Goal: Task Accomplishment & Management: Manage account settings

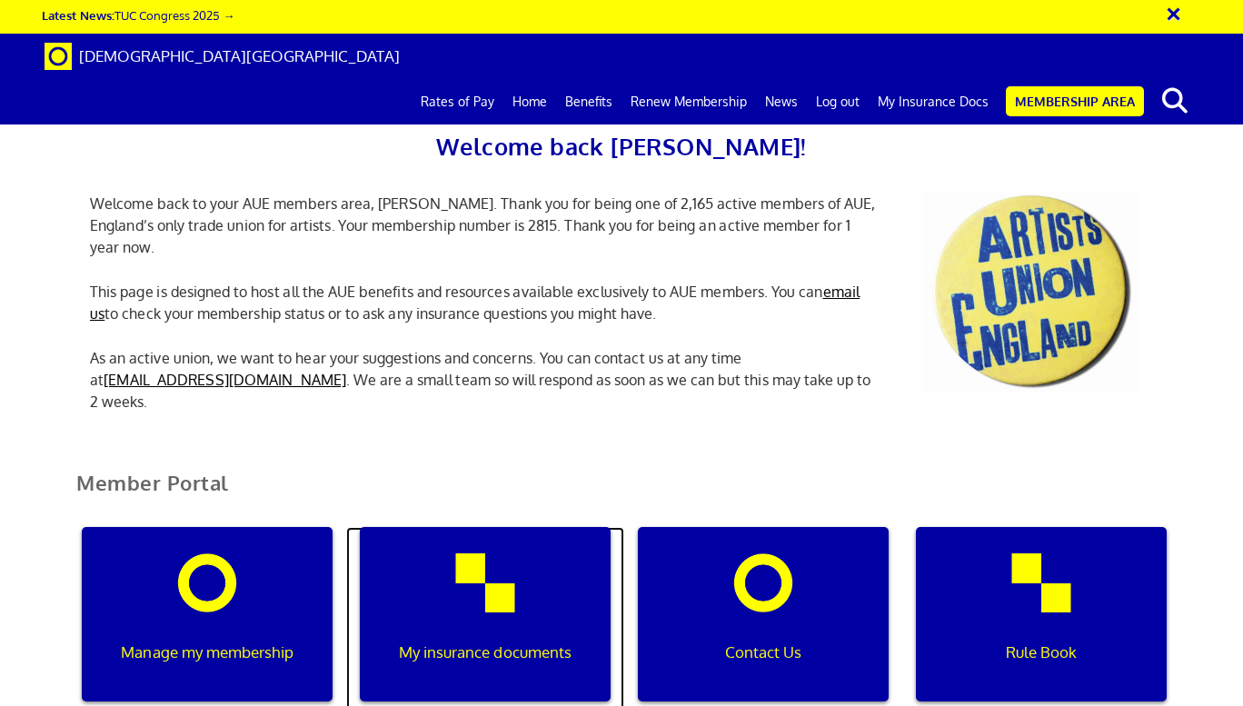
click at [492, 589] on div "My insurance documents" at bounding box center [485, 614] width 251 height 174
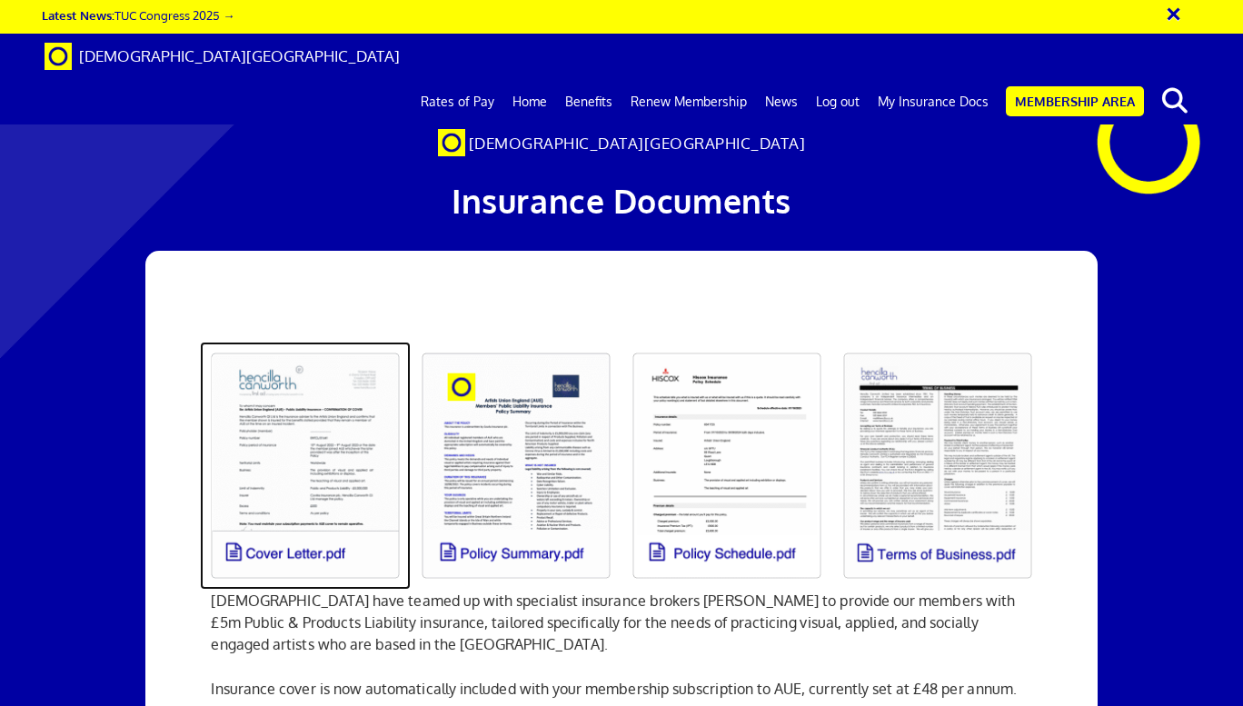
click at [333, 441] on link at bounding box center [305, 466] width 211 height 248
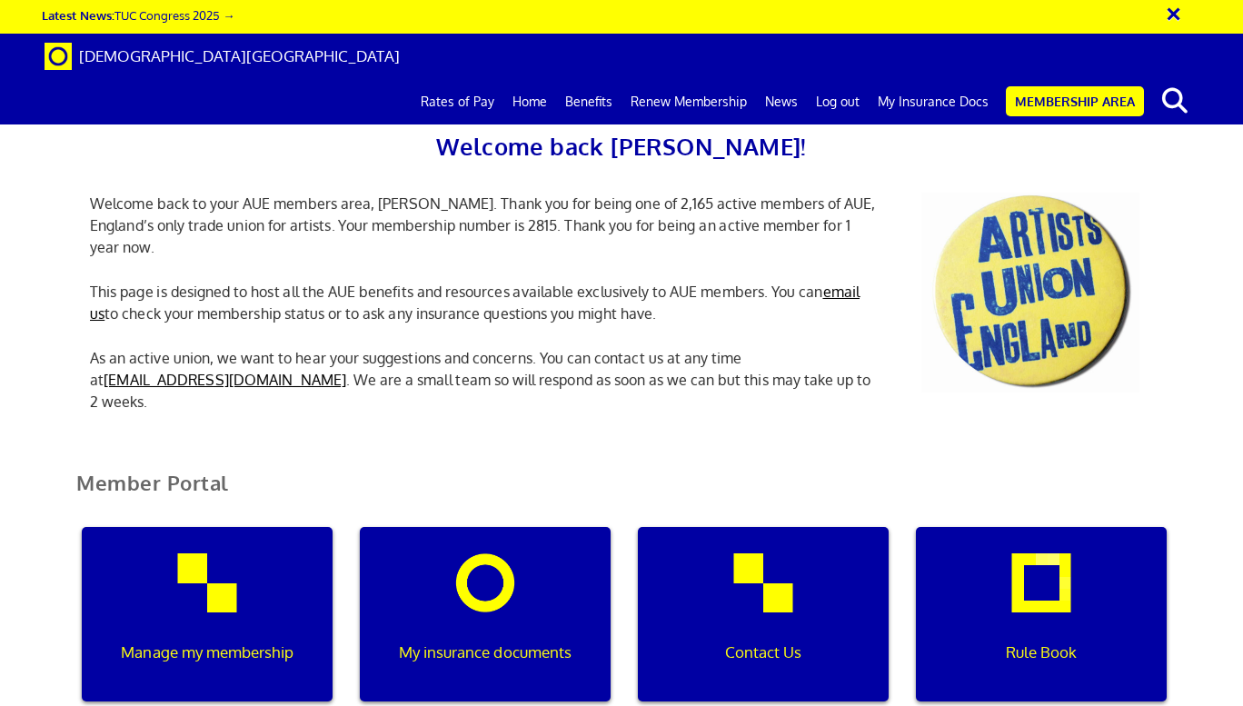
scroll to position [454, 0]
click at [234, 641] on p "Manage my membership" at bounding box center [206, 653] width 225 height 24
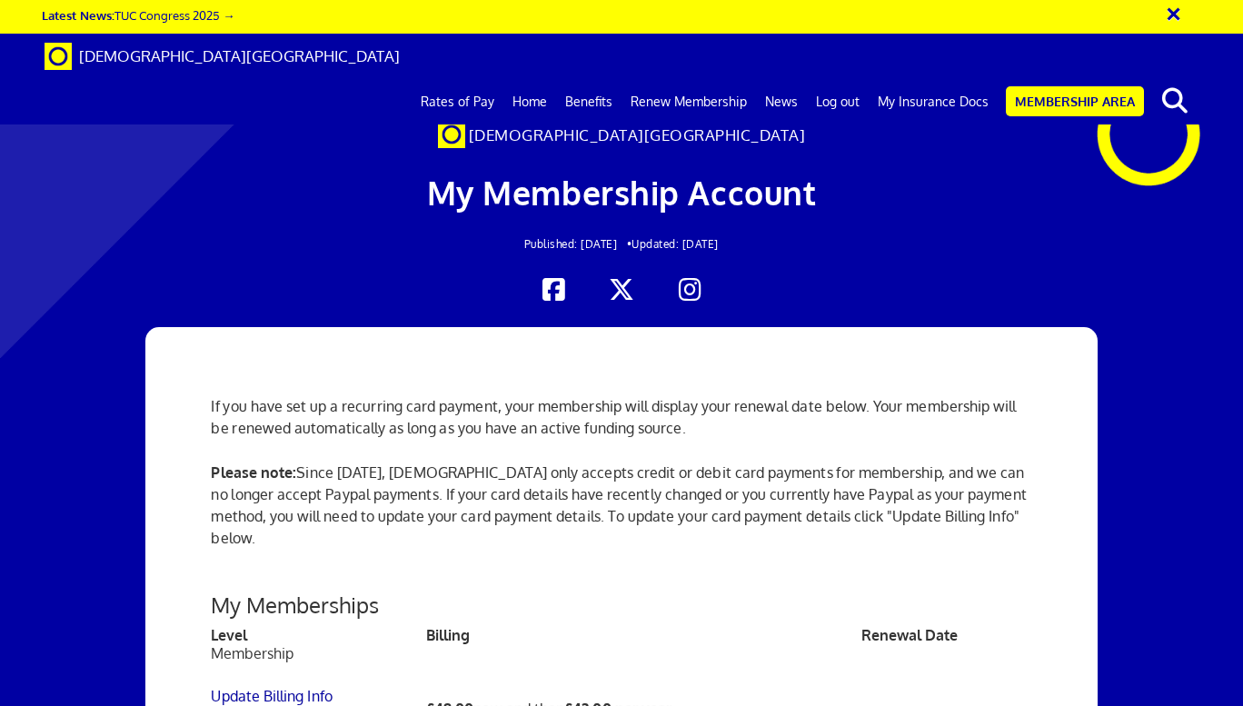
scroll to position [636, 0]
click at [940, 79] on link "My Insurance Docs" at bounding box center [933, 101] width 129 height 45
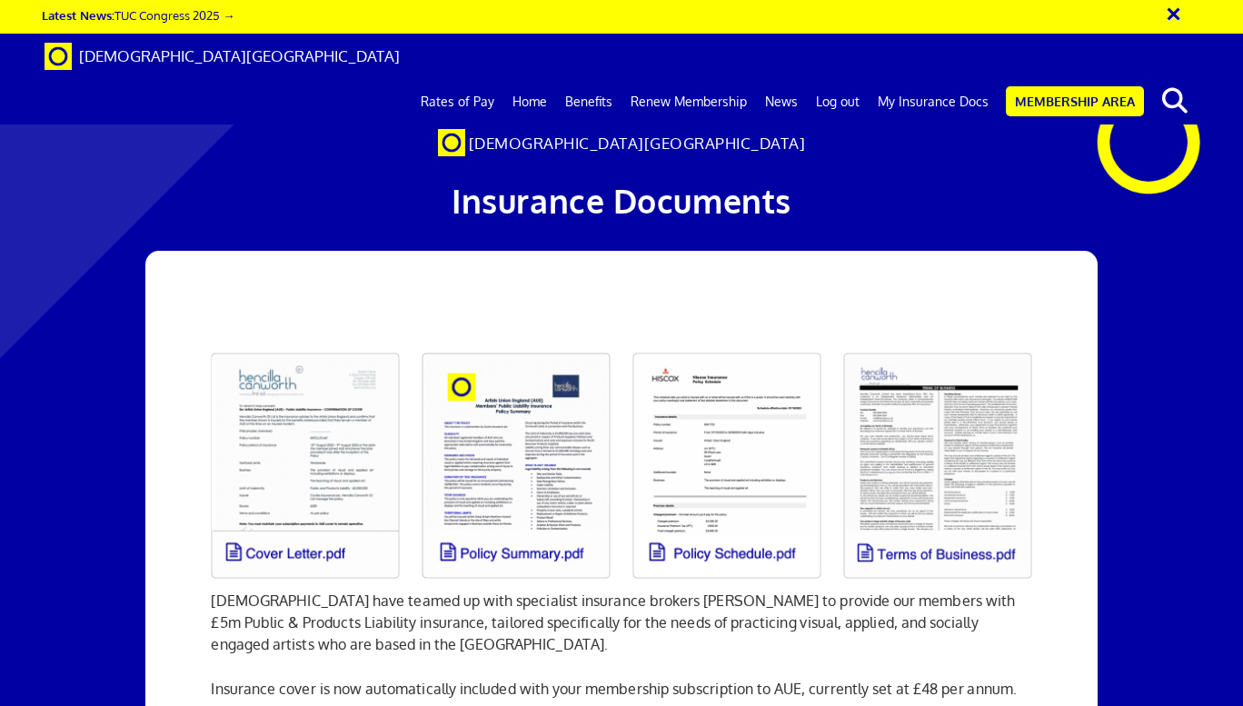
scroll to position [91, 0]
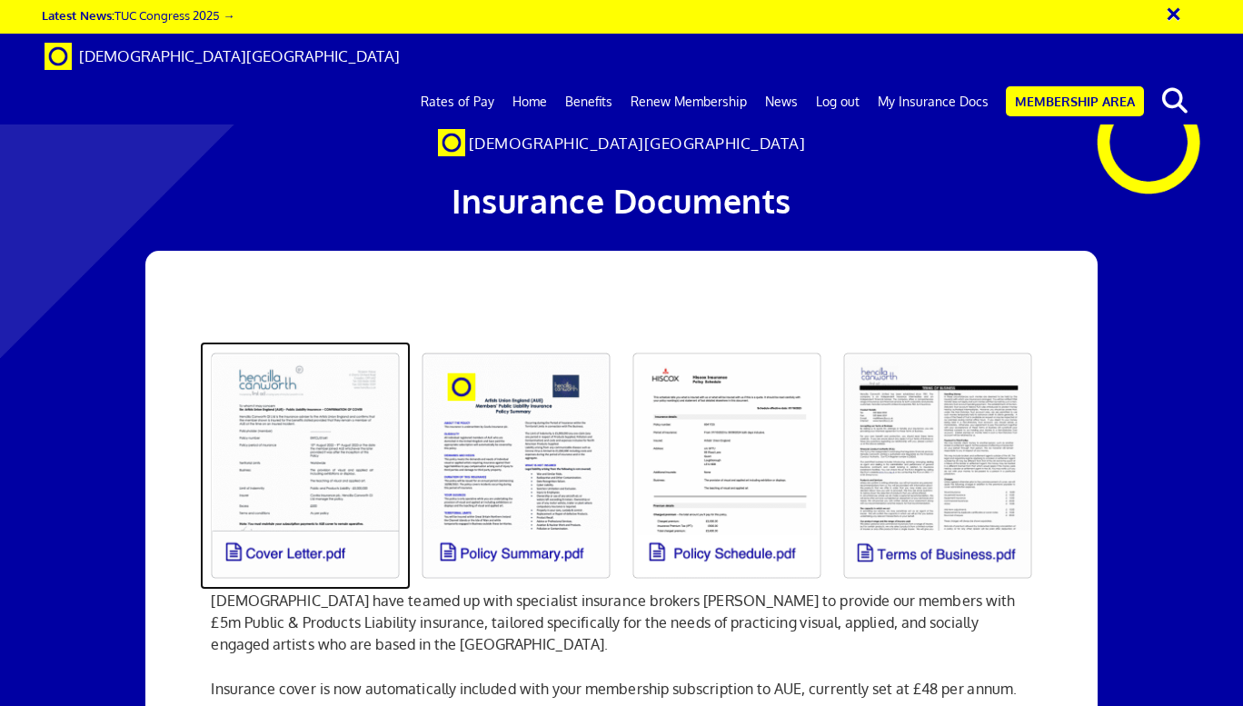
click at [339, 363] on link at bounding box center [305, 466] width 211 height 248
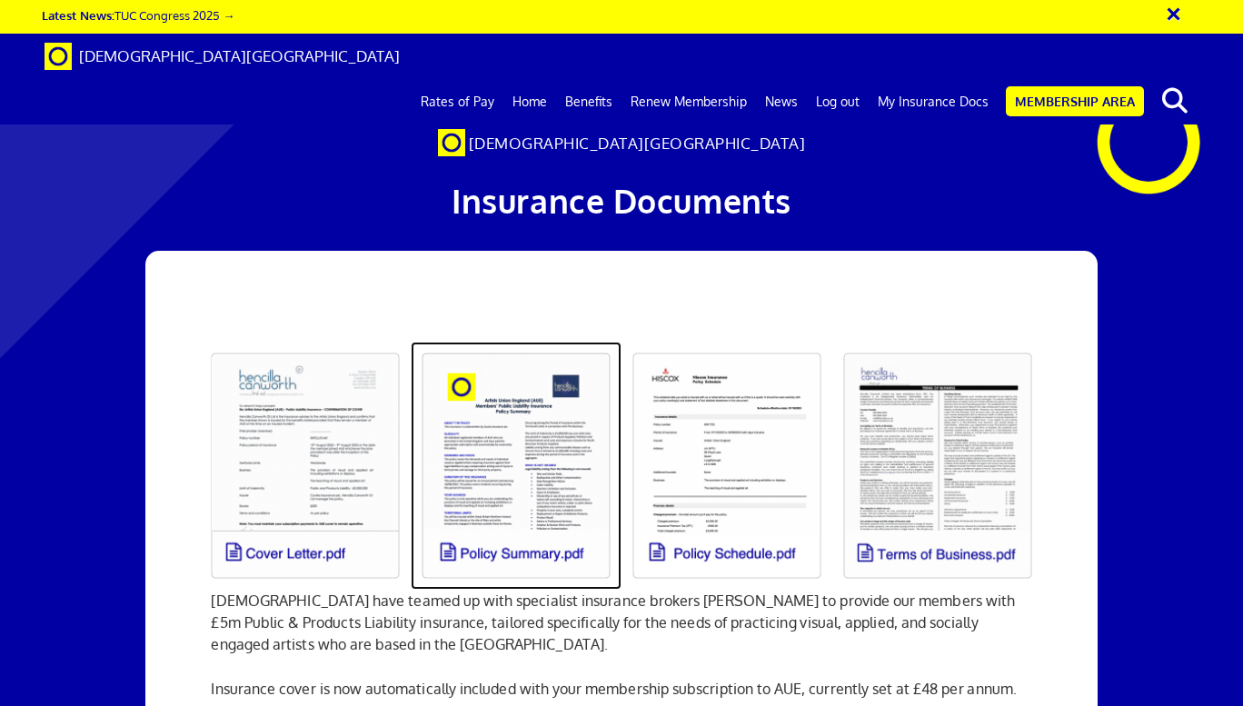
click at [553, 386] on link at bounding box center [516, 466] width 211 height 248
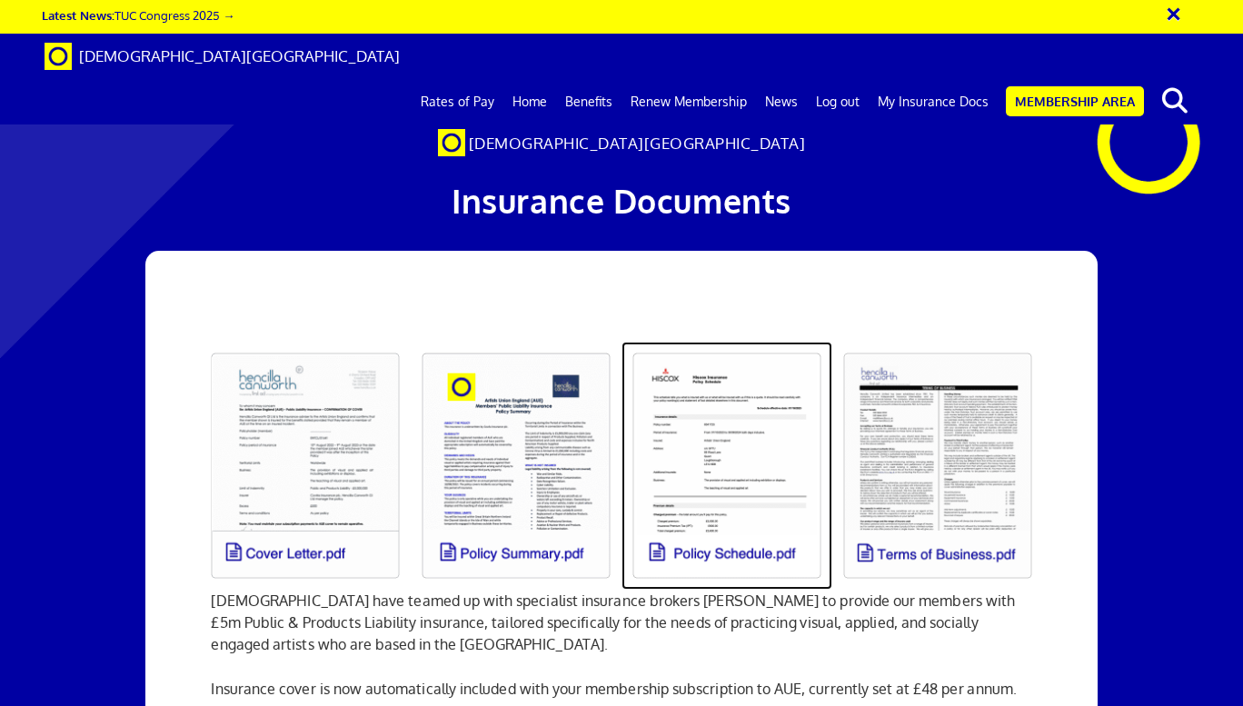
click at [751, 411] on link at bounding box center [727, 466] width 211 height 248
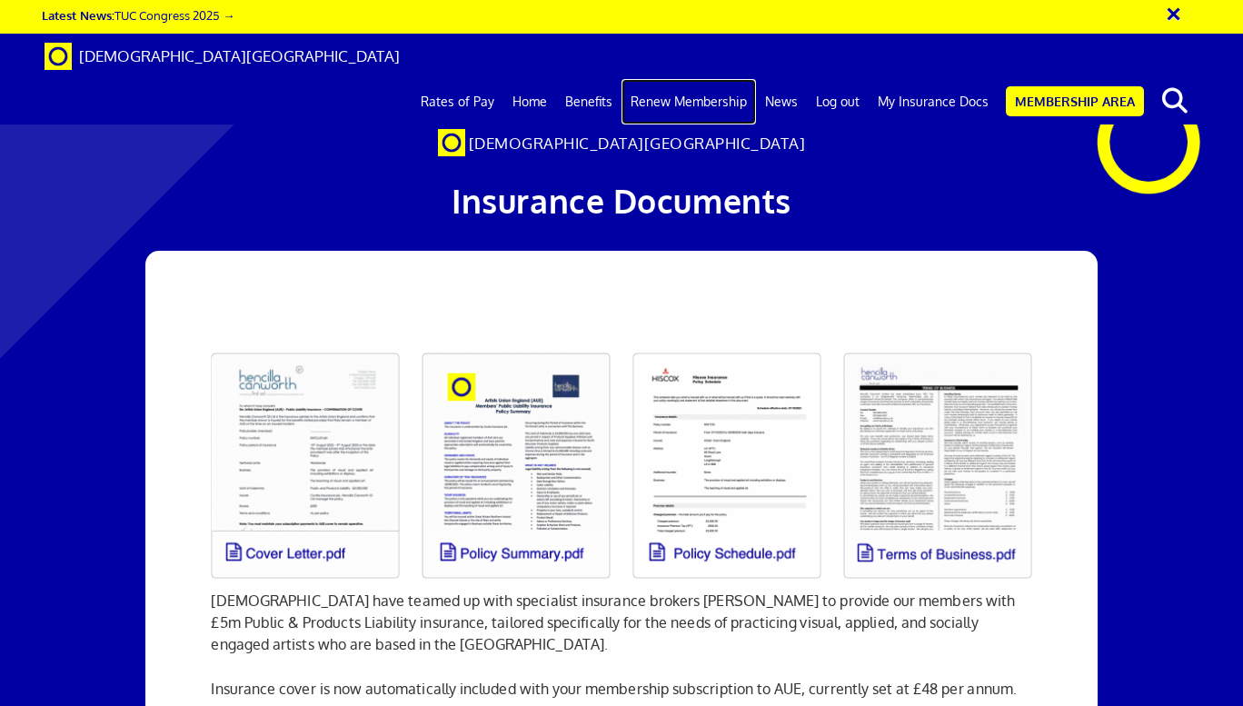
click at [677, 79] on link "Renew Membership" at bounding box center [689, 101] width 134 height 45
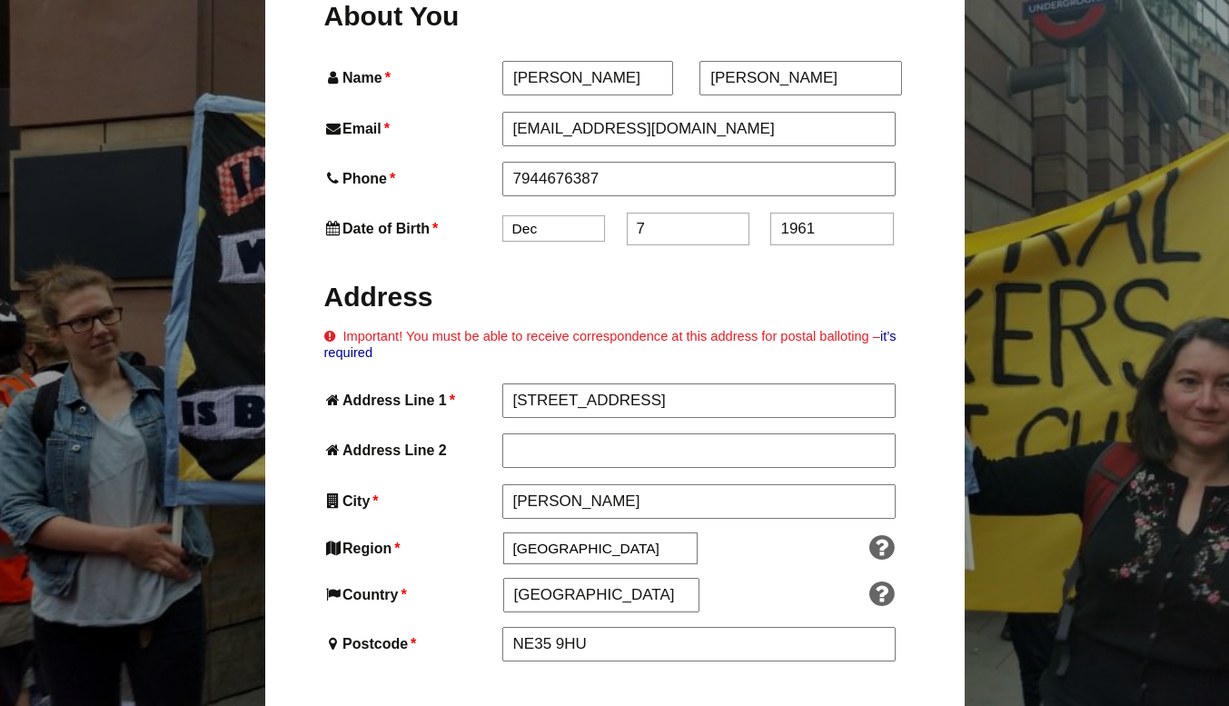
scroll to position [818, 0]
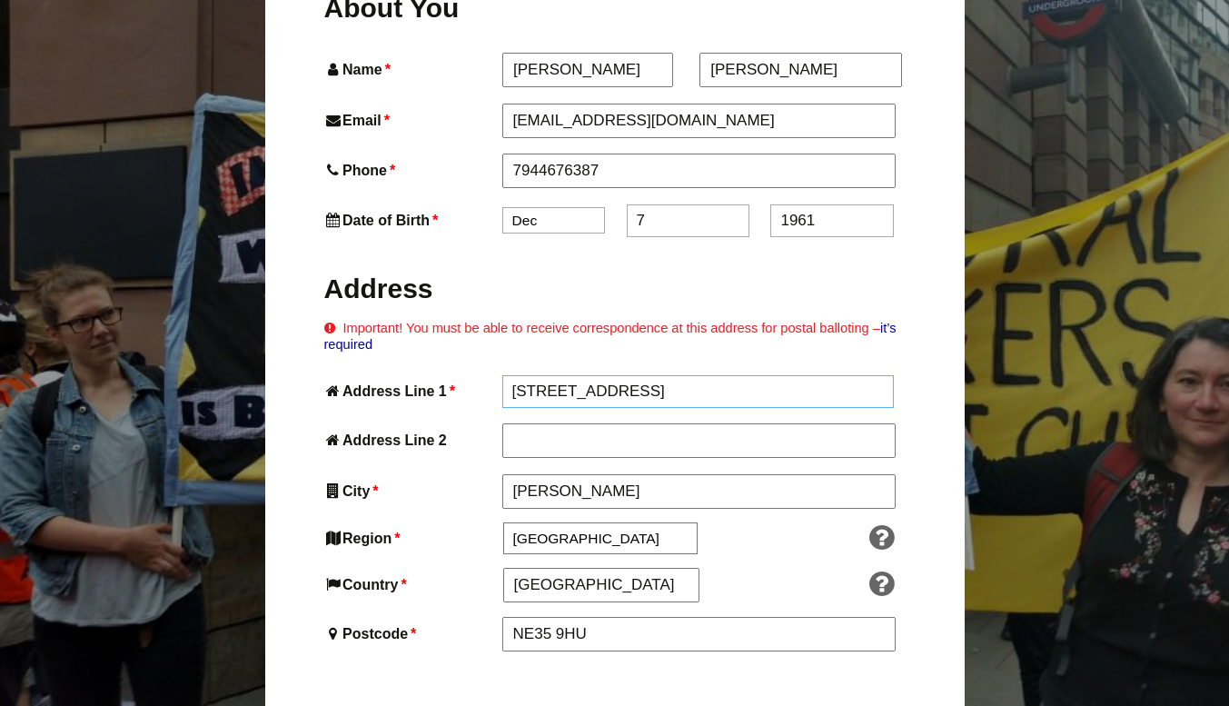
drag, startPoint x: 647, startPoint y: 313, endPoint x: 461, endPoint y: 313, distance: 186.3
click at [461, 375] on div "Address Line 1 * 27 Fenwick Street" at bounding box center [615, 391] width 582 height 33
type input "36 Front Street"
click at [512, 476] on input "Boldon" at bounding box center [698, 492] width 393 height 33
type input "East Boldon"
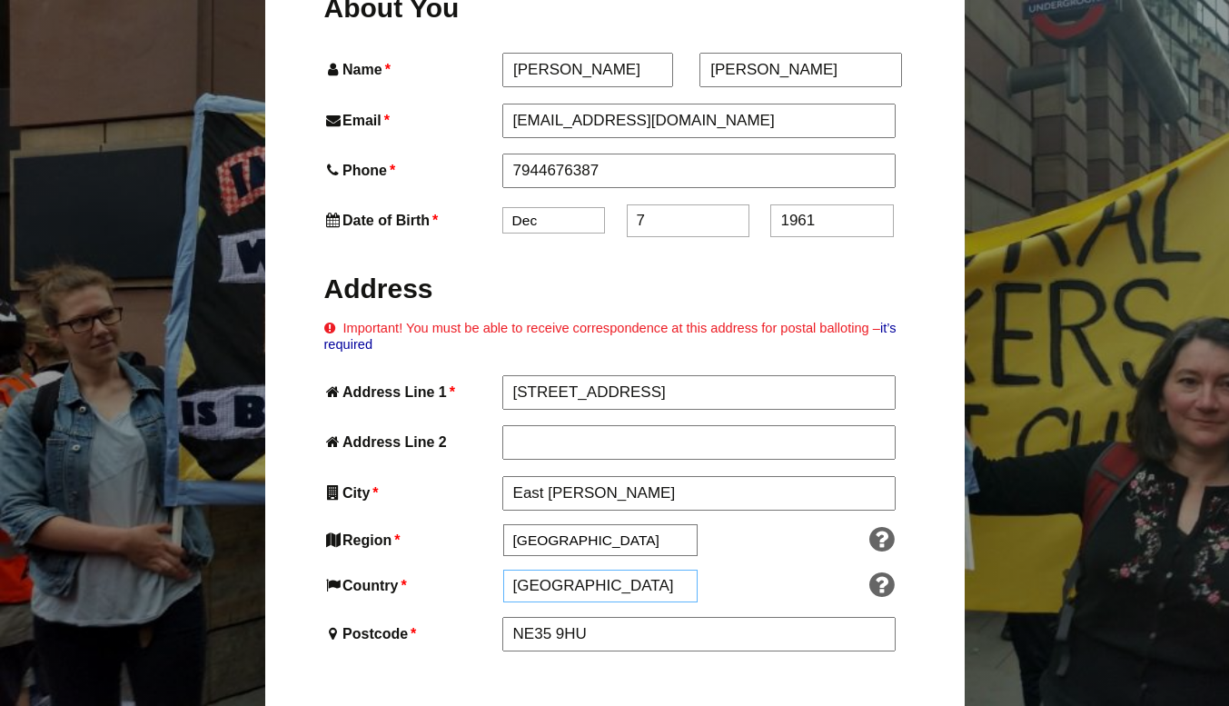
drag, startPoint x: 596, startPoint y: 503, endPoint x: 499, endPoint y: 498, distance: 97.4
click at [499, 570] on div "Country * England" at bounding box center [519, 586] width 390 height 33
click at [600, 619] on input "NE35 9HU" at bounding box center [698, 635] width 393 height 33
drag, startPoint x: 600, startPoint y: 552, endPoint x: 550, endPoint y: 552, distance: 50.0
click at [550, 619] on input "NE35 9HU" at bounding box center [698, 635] width 393 height 33
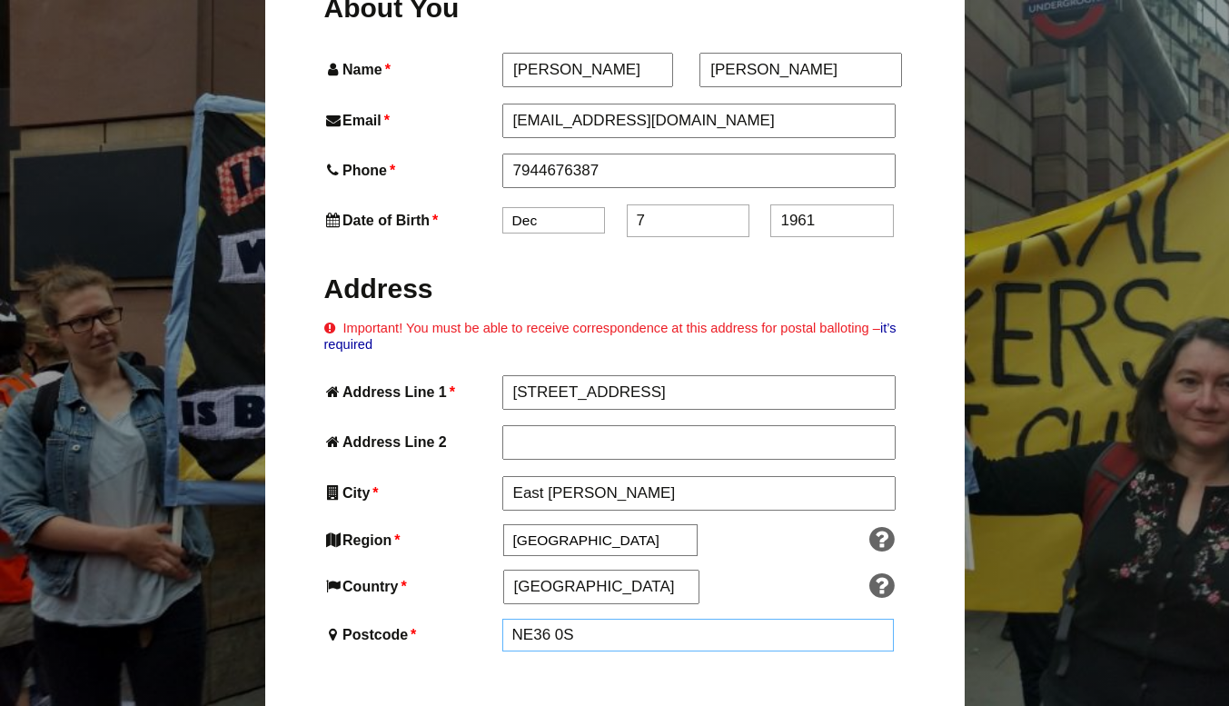
type input "NE36 0SH"
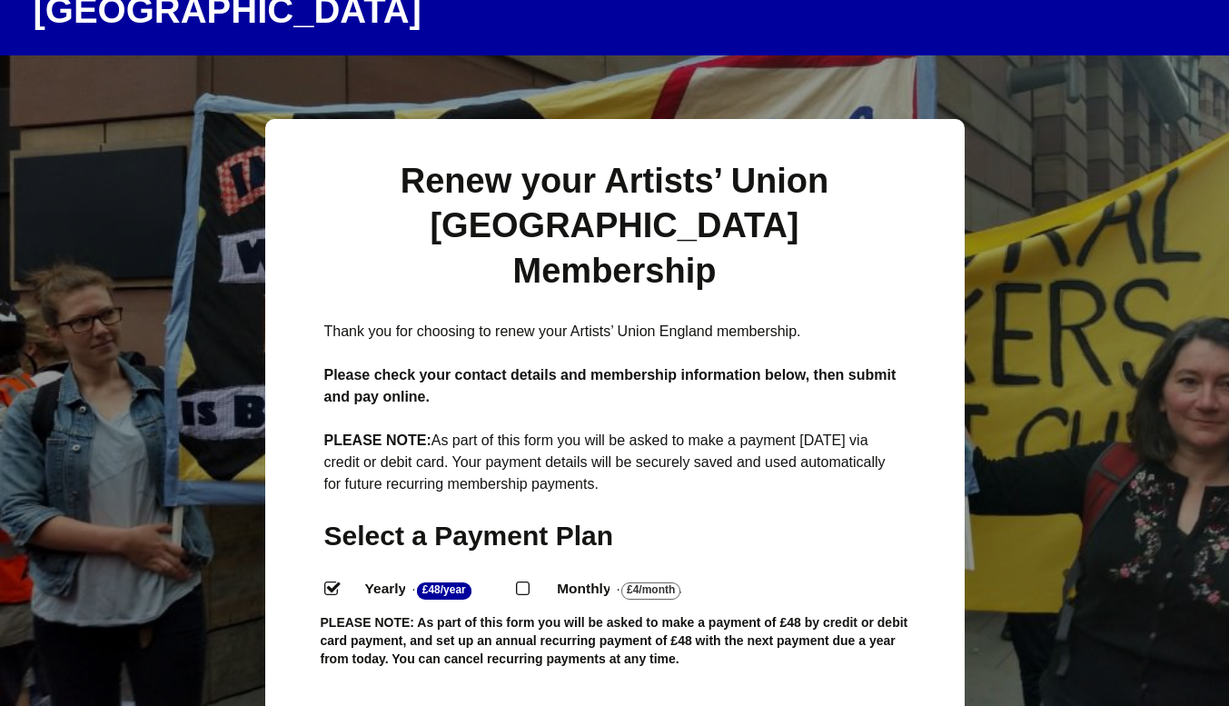
scroll to position [0, 0]
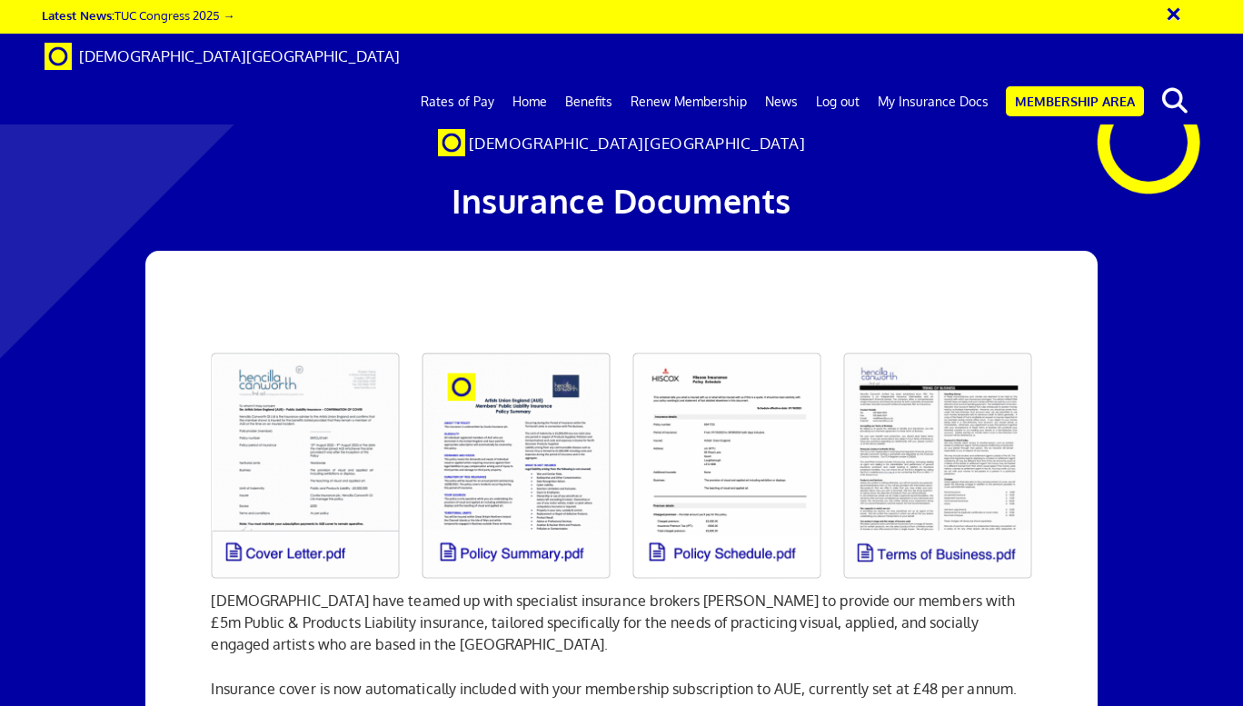
scroll to position [0, 7]
click at [538, 79] on link "Home" at bounding box center [529, 101] width 53 height 45
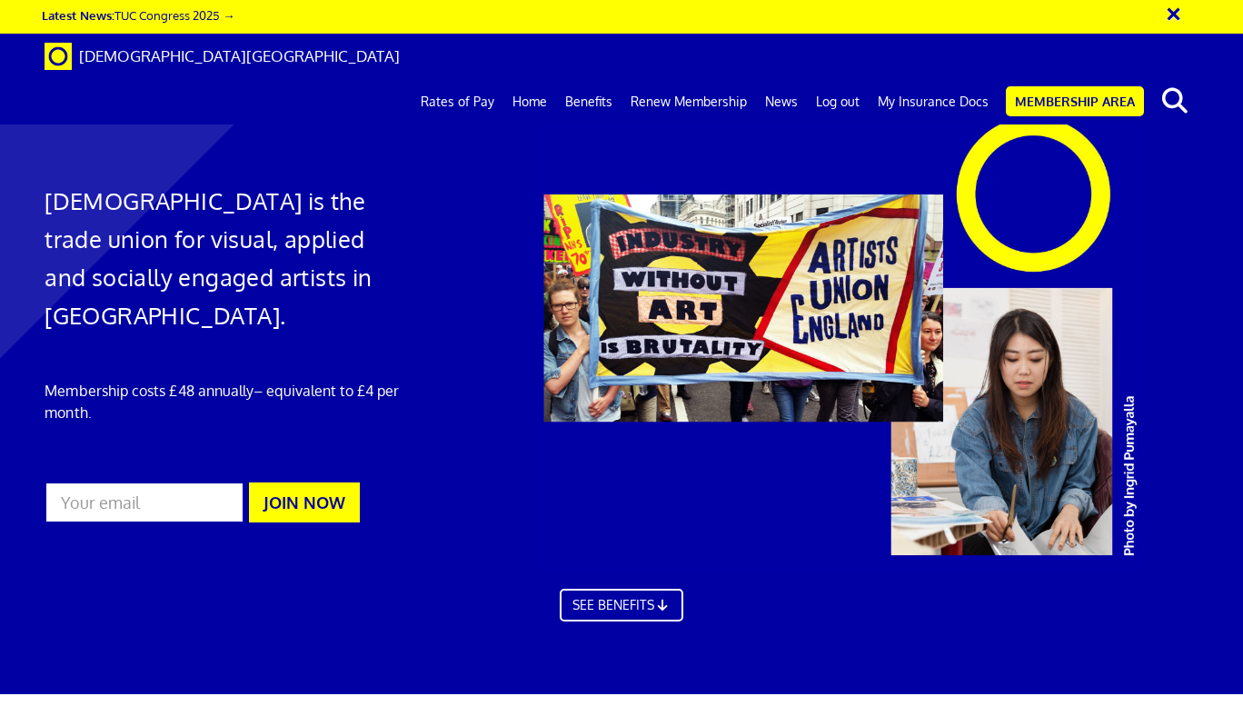
scroll to position [0, 7]
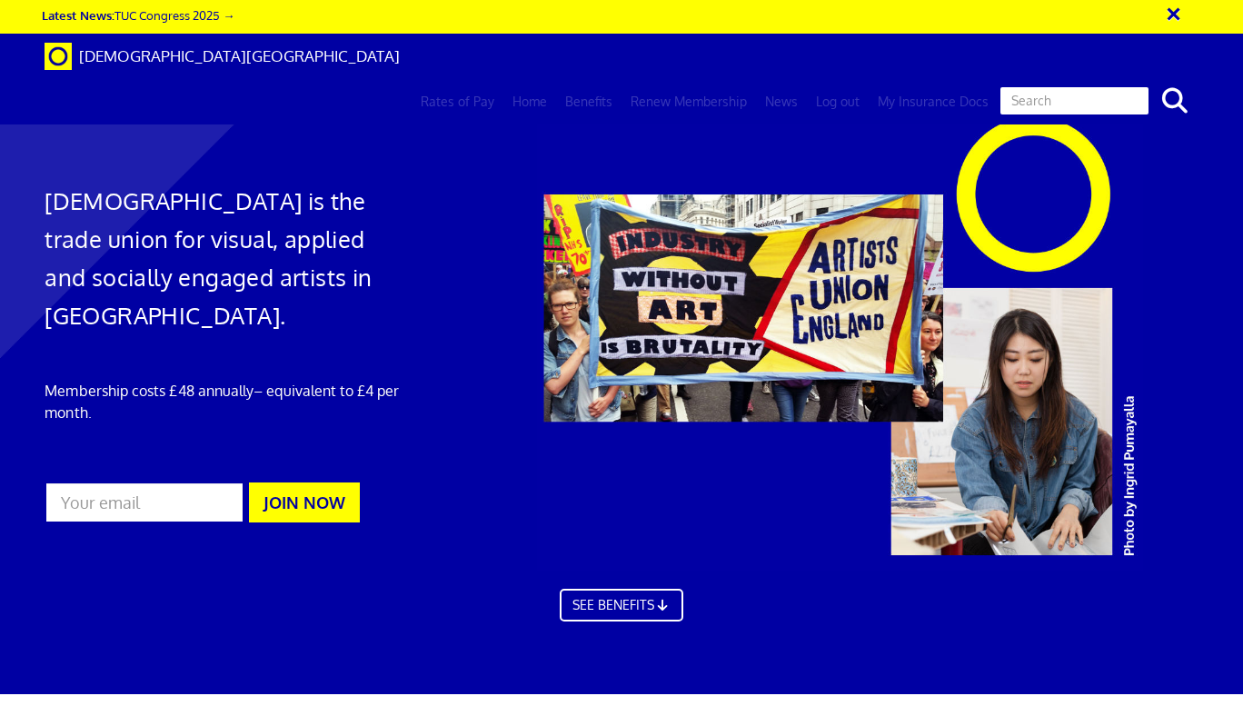
click at [1073, 85] on input "text" at bounding box center [1075, 100] width 152 height 31
type input "my membership dates"
click at [1148, 82] on button "search" at bounding box center [1175, 101] width 55 height 38
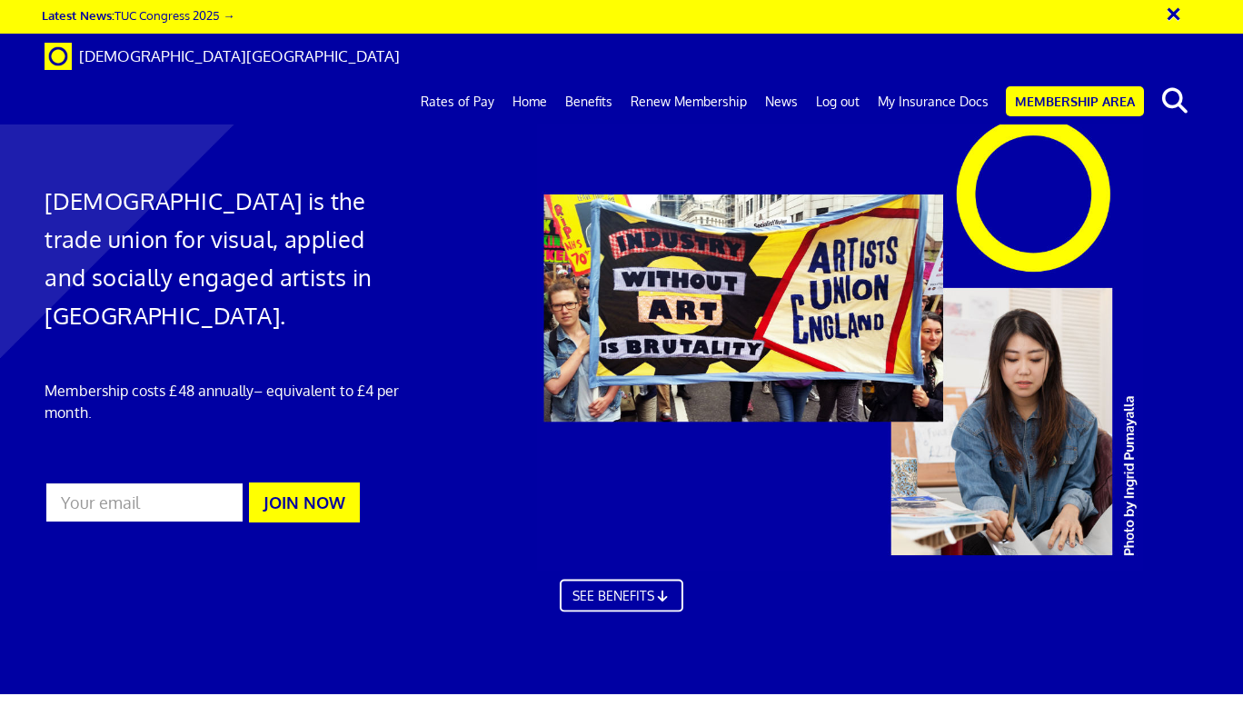
scroll to position [0, 7]
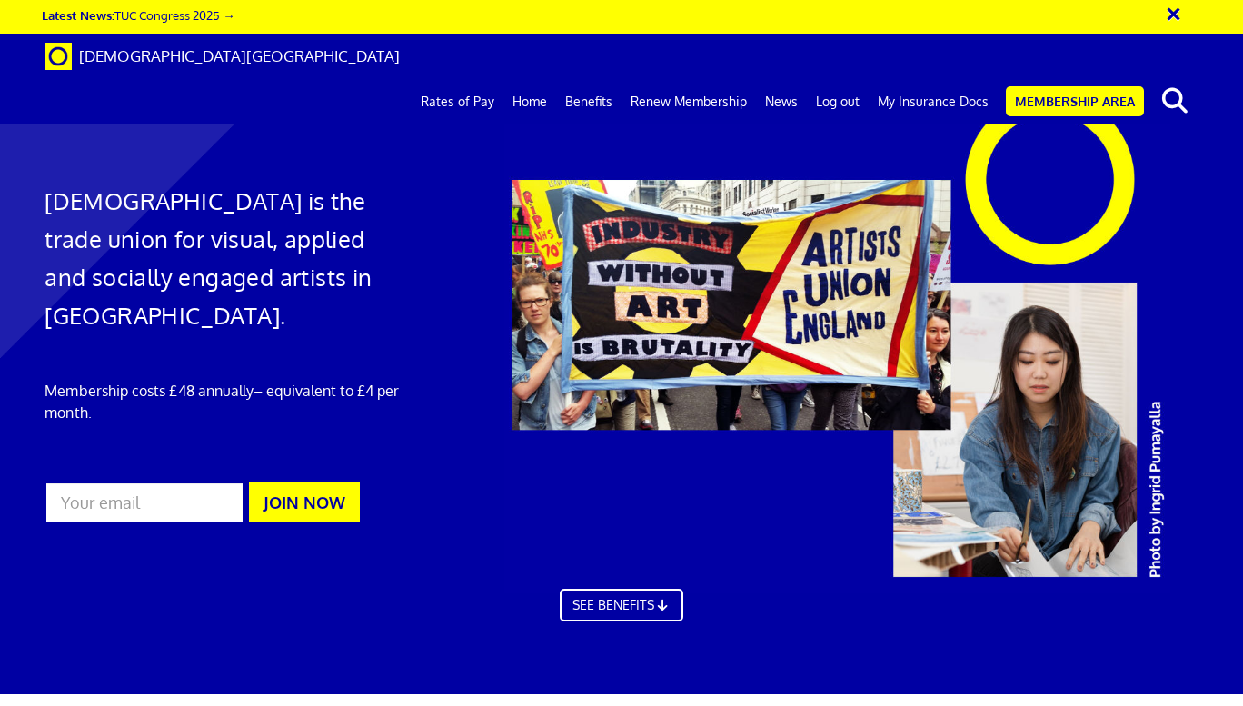
click at [720, 120] on div at bounding box center [868, 339] width 758 height 507
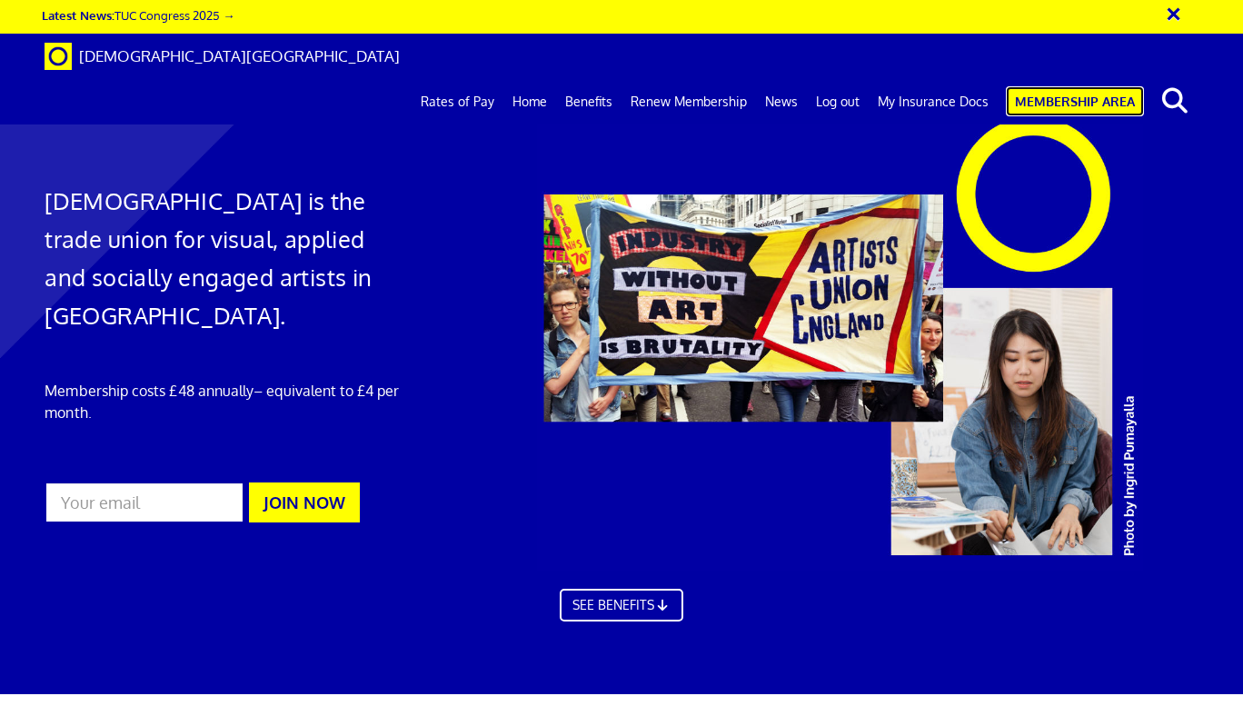
click at [1065, 86] on link "Membership Area" at bounding box center [1075, 101] width 138 height 30
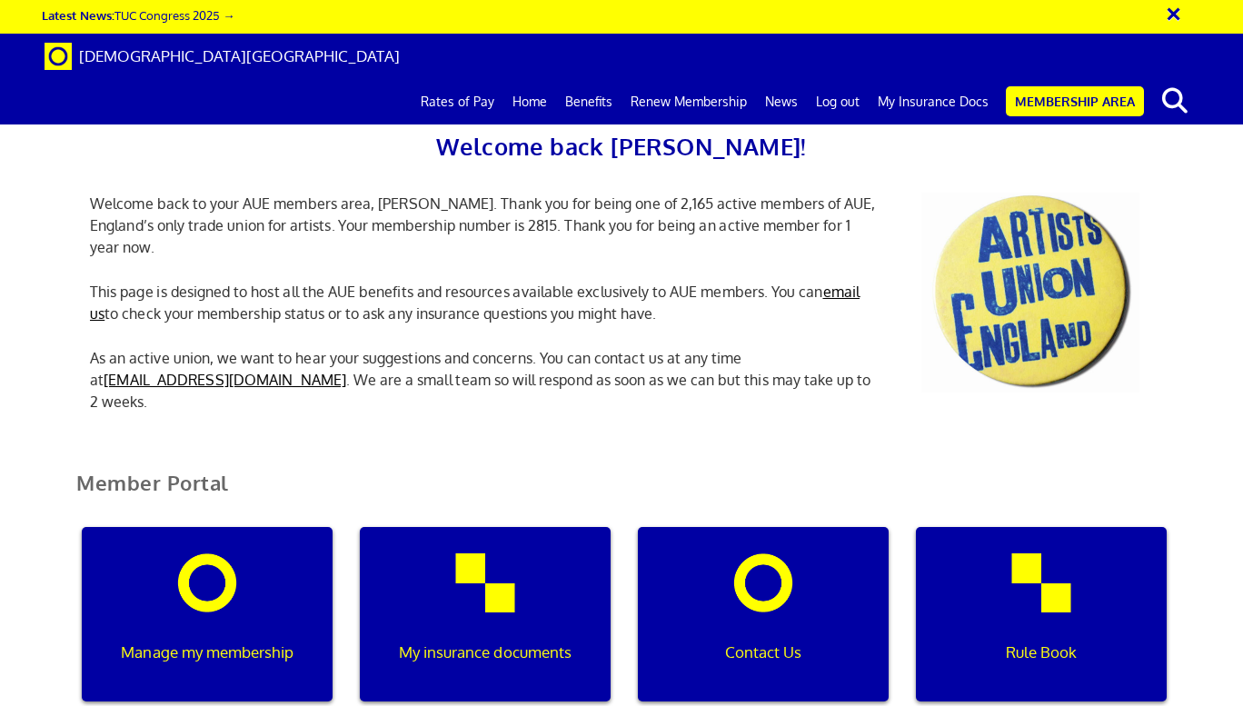
scroll to position [273, 0]
click at [192, 527] on div "Manage my membership" at bounding box center [207, 614] width 251 height 174
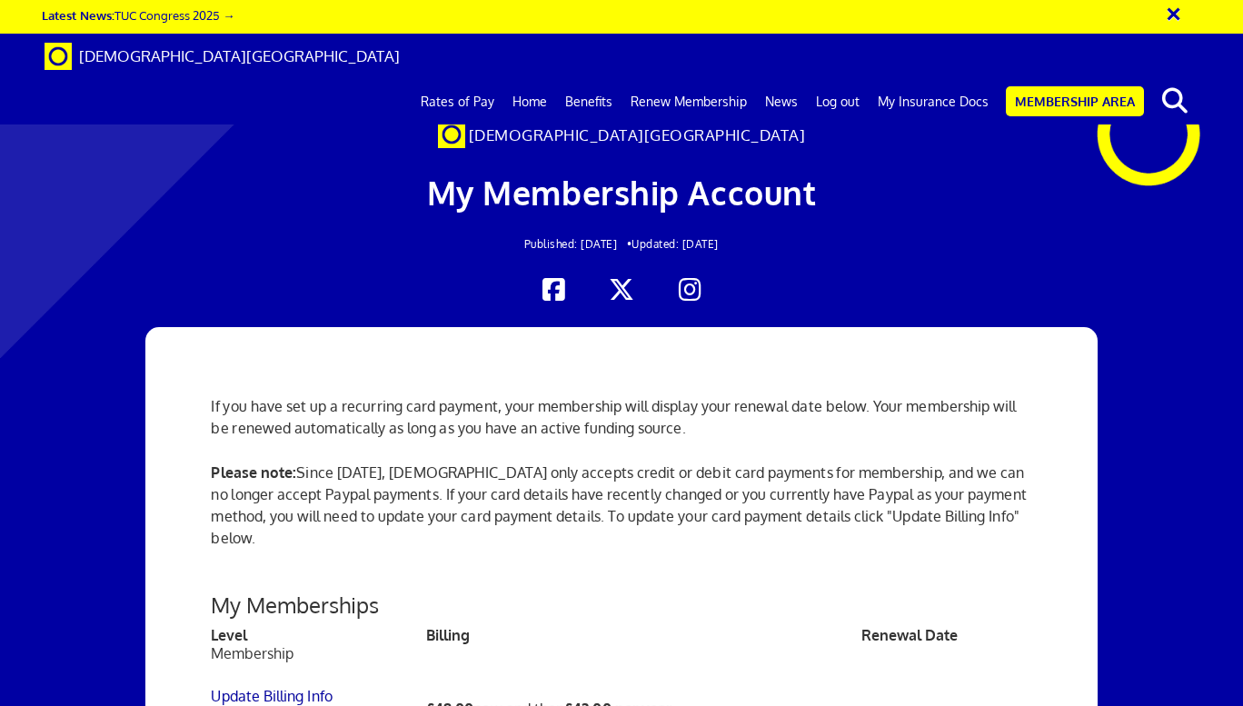
scroll to position [454, 0]
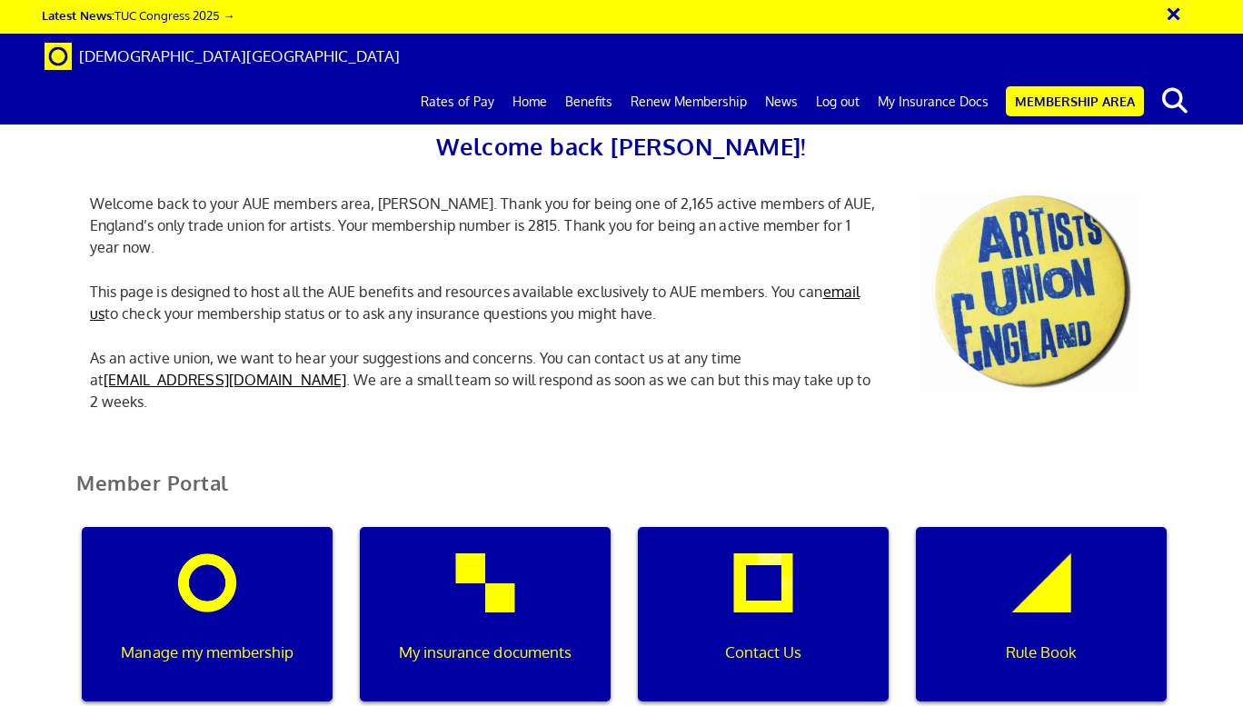
scroll to position [363, 0]
click at [753, 527] on div "Contact Us" at bounding box center [763, 614] width 251 height 174
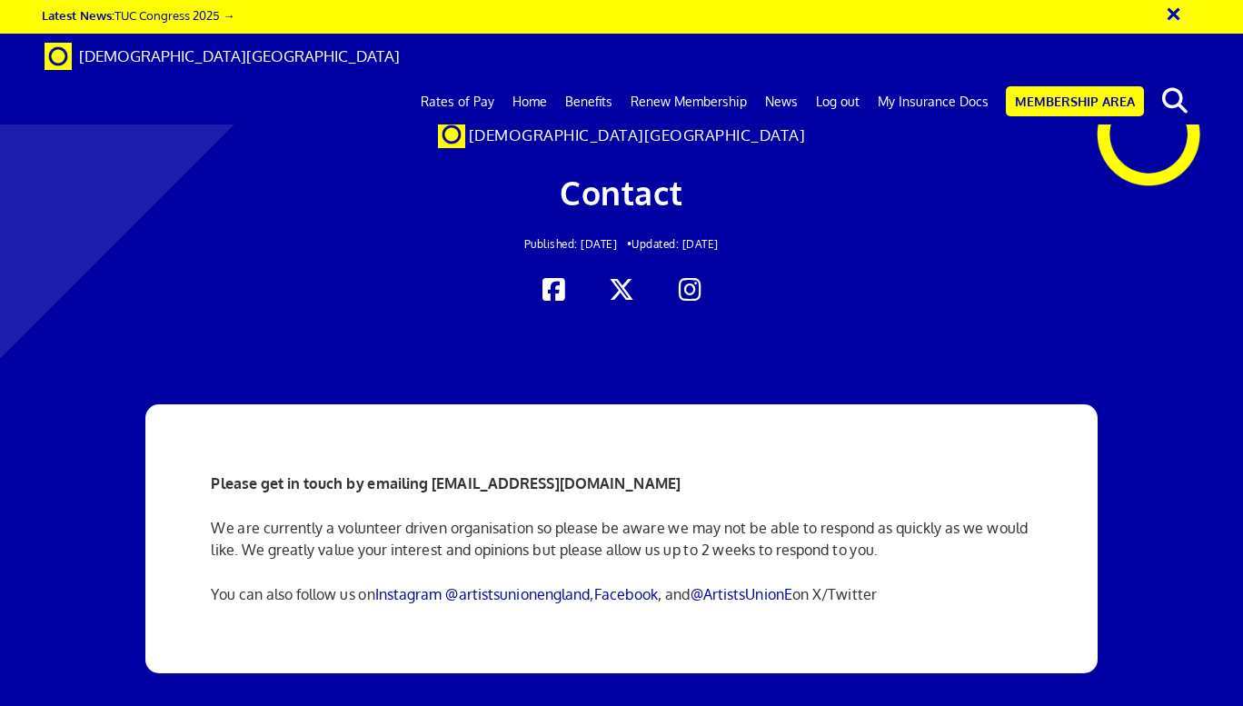
scroll to position [273, 0]
drag, startPoint x: 663, startPoint y: 205, endPoint x: 429, endPoint y: 217, distance: 234.7
click at [429, 472] on p "Please get in touch by emailing [EMAIL_ADDRESS][DOMAIN_NAME]" at bounding box center [621, 483] width 821 height 22
copy strong "[EMAIL_ADDRESS][DOMAIN_NAME]"
click at [920, 79] on link "My Insurance Docs" at bounding box center [933, 101] width 129 height 45
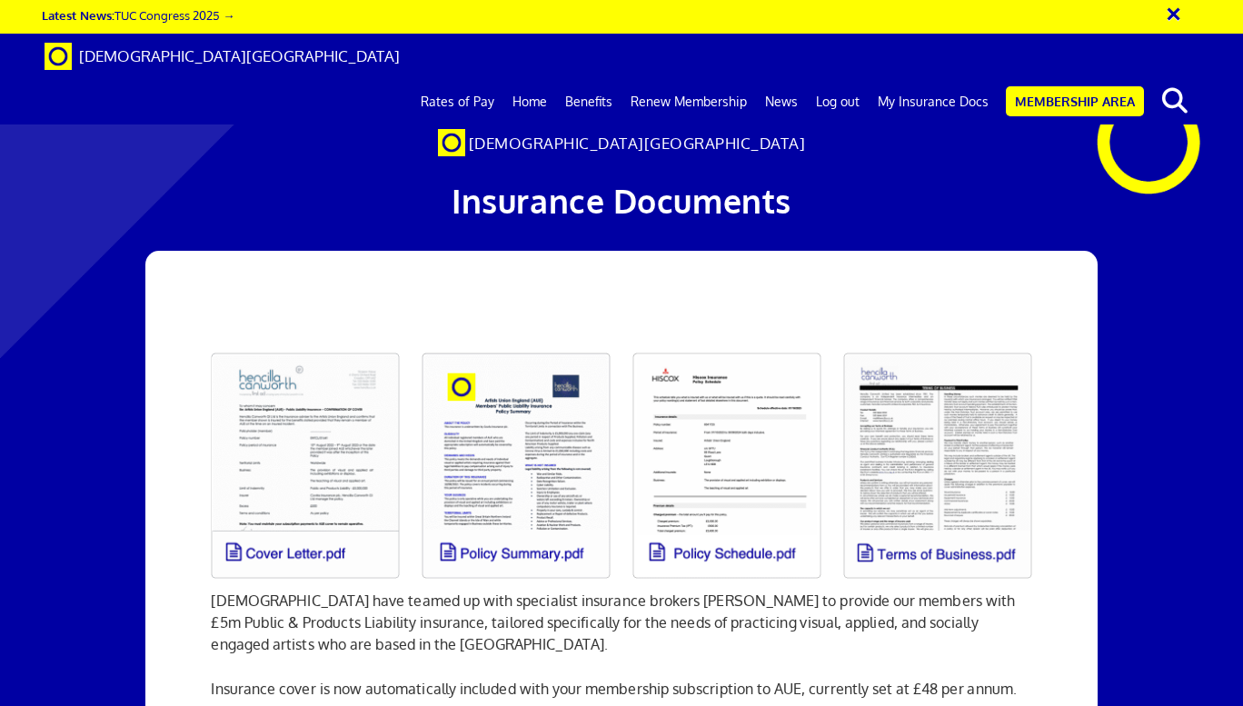
scroll to position [0, 7]
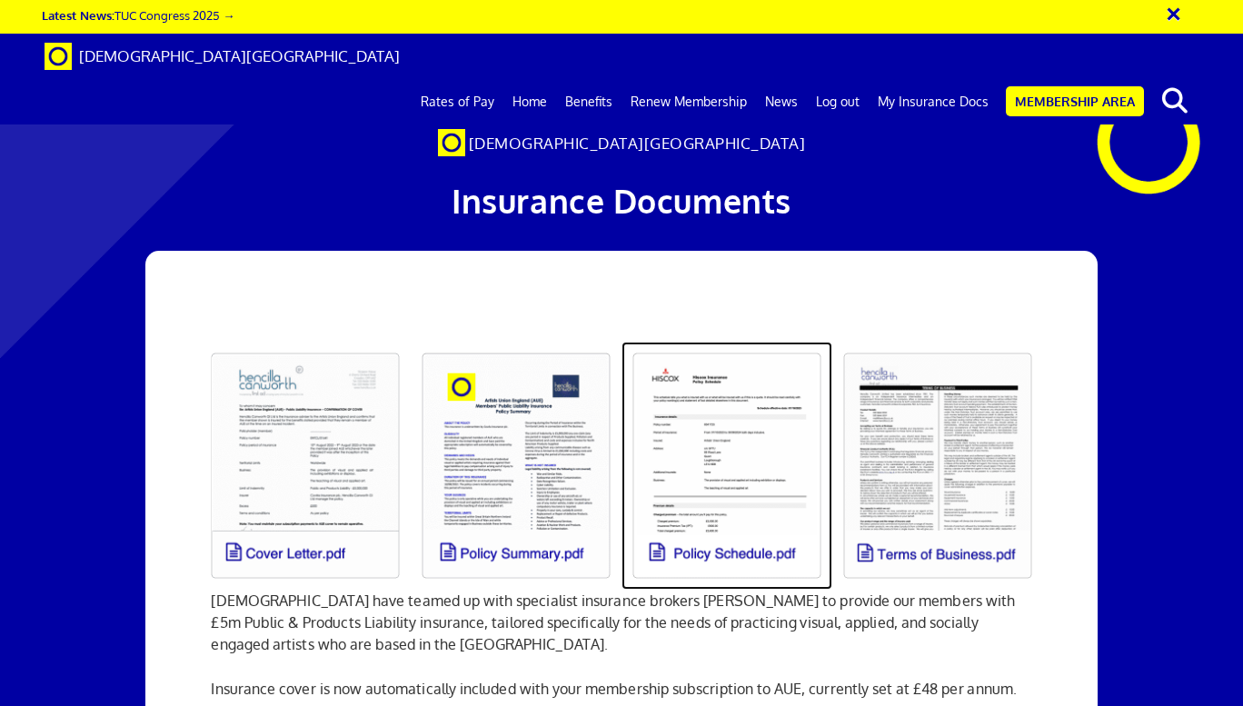
click at [710, 488] on link at bounding box center [727, 466] width 211 height 248
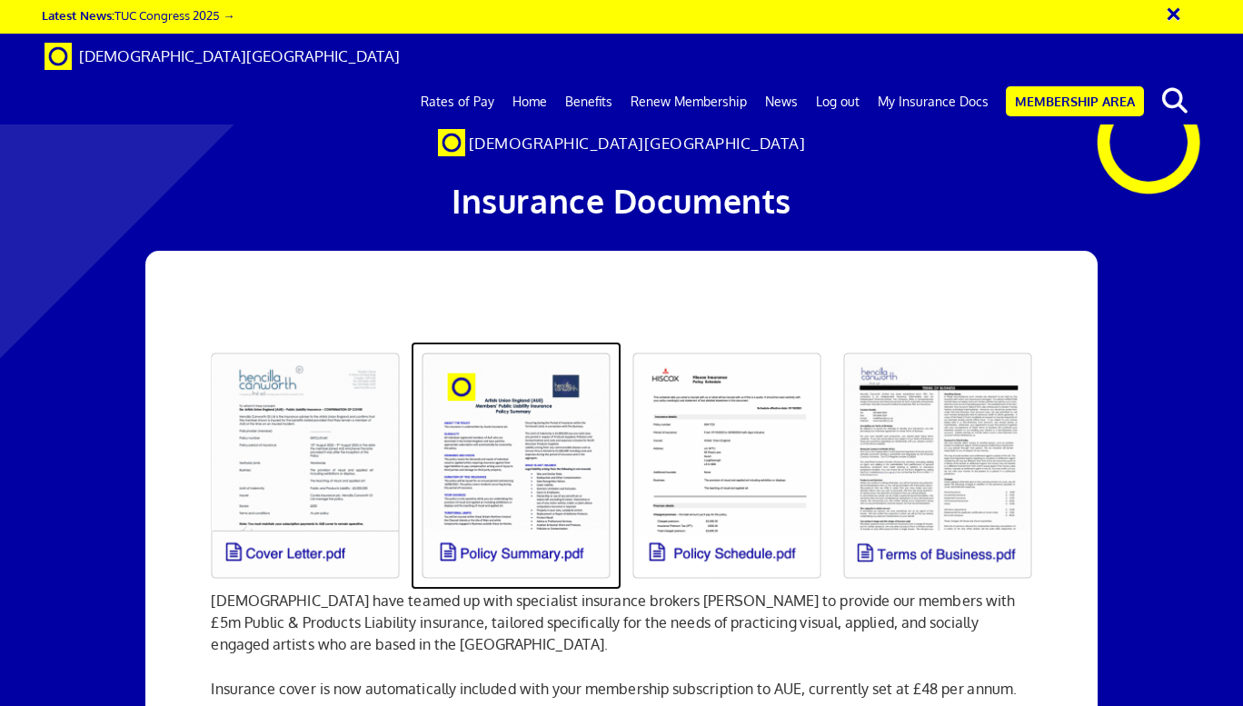
click at [514, 493] on link at bounding box center [516, 466] width 211 height 248
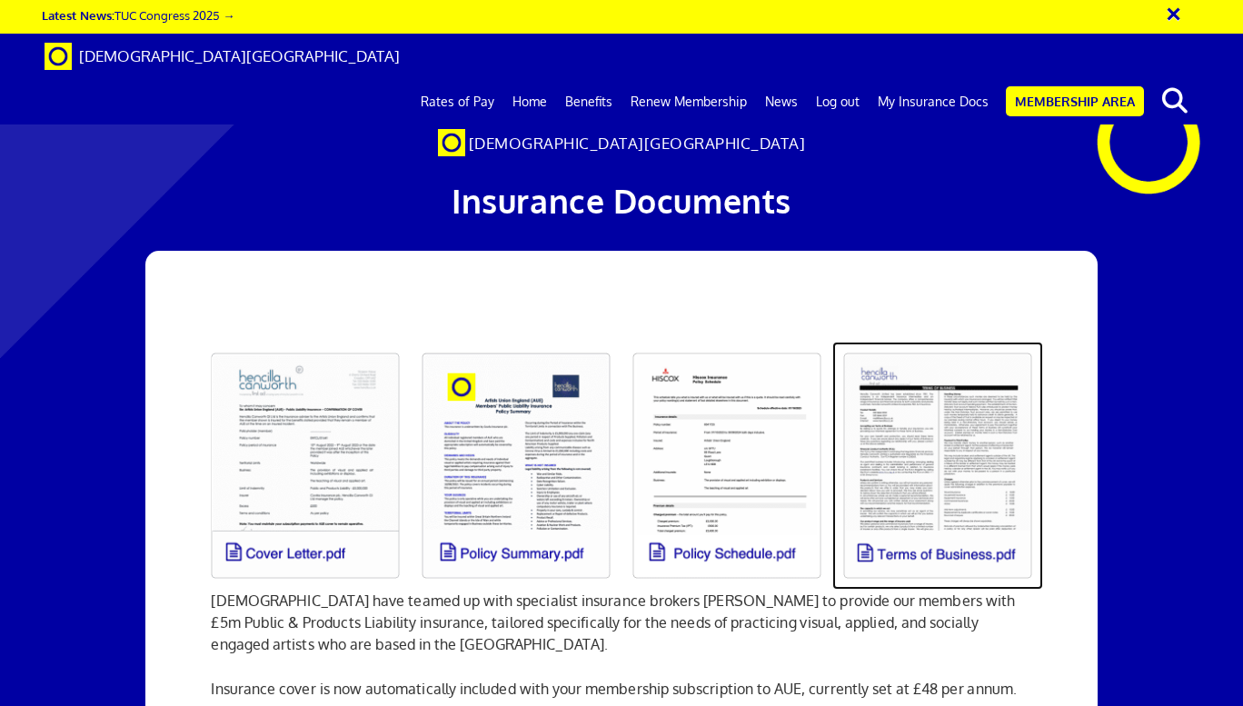
click at [941, 488] on link at bounding box center [937, 466] width 211 height 248
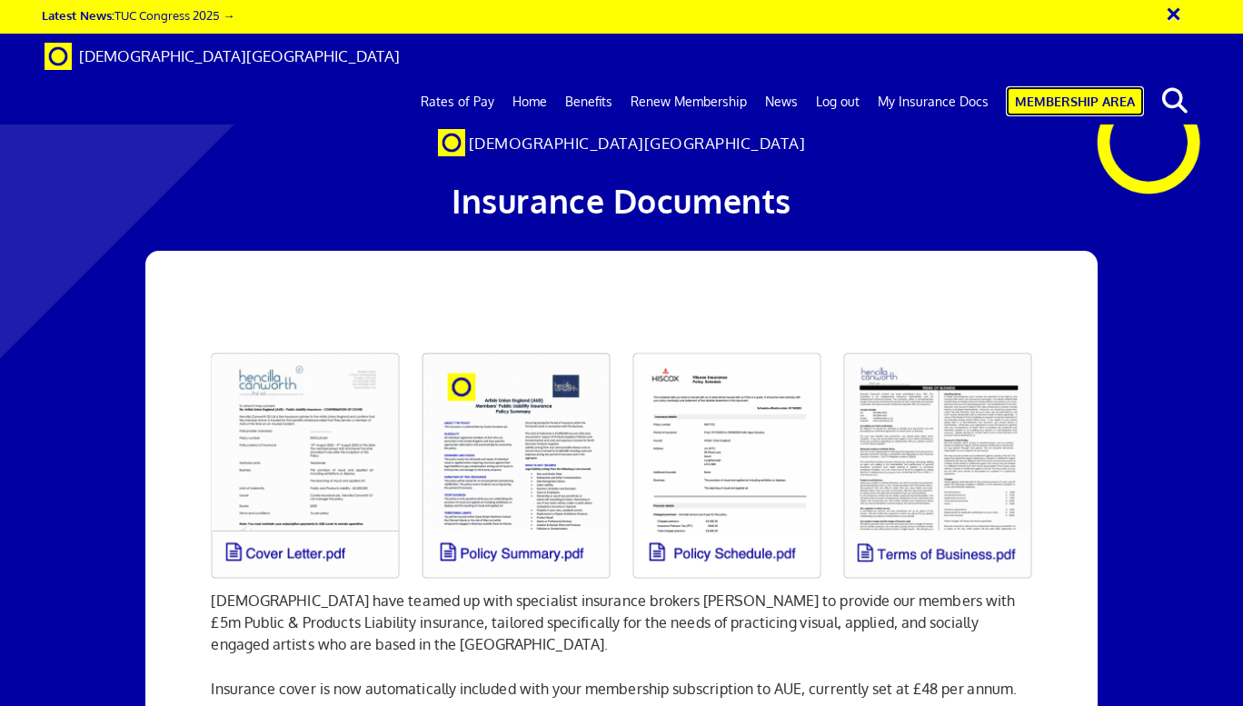
click at [1071, 86] on link "Membership Area" at bounding box center [1075, 101] width 138 height 30
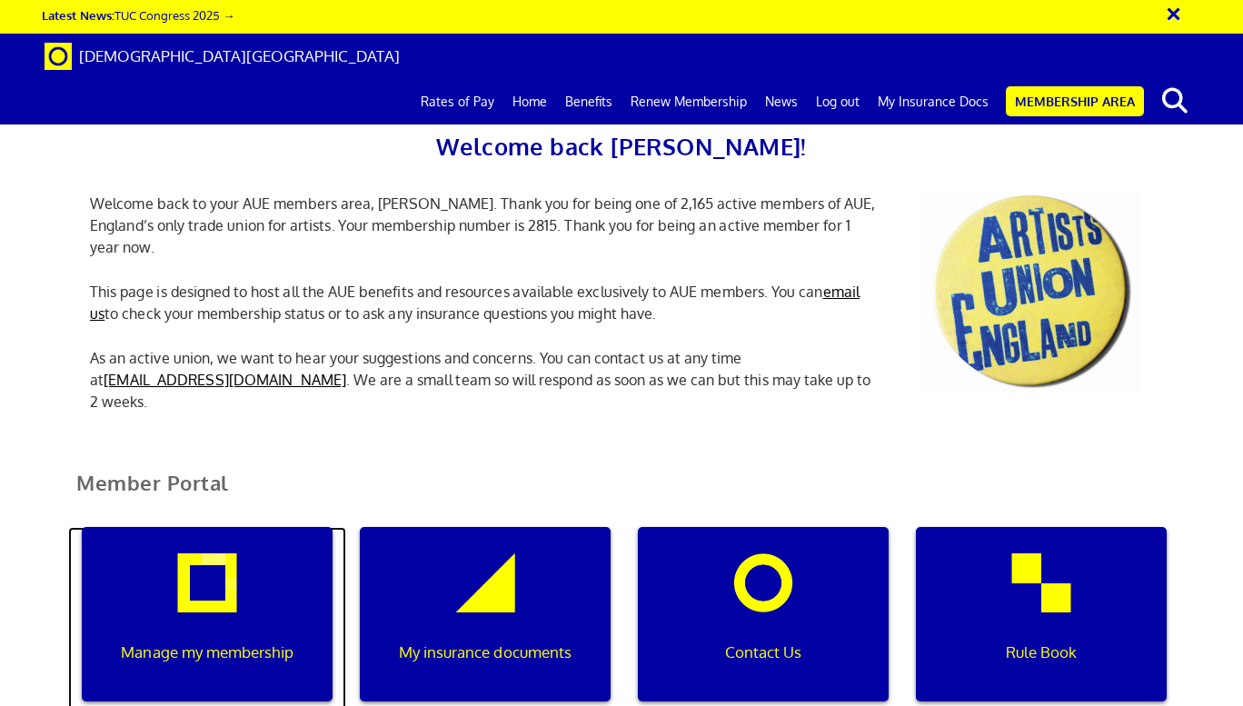
click at [212, 592] on div "Manage my membership" at bounding box center [207, 614] width 251 height 174
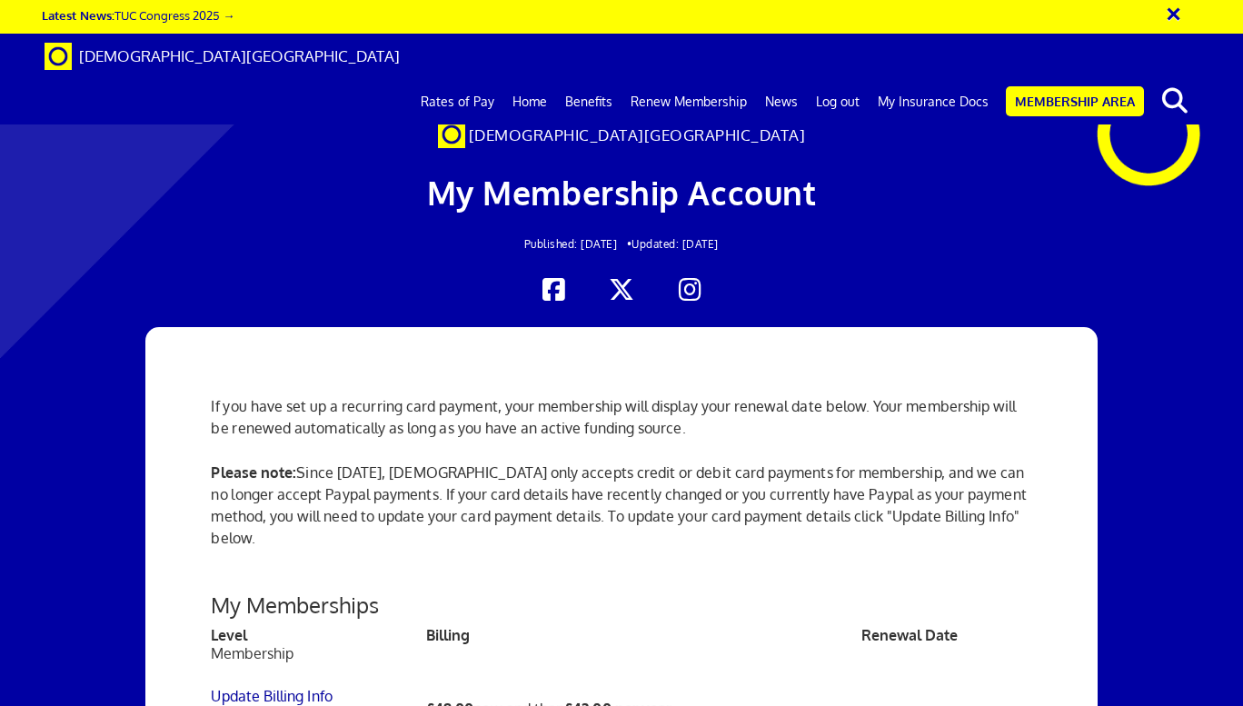
scroll to position [363, 0]
